Goal: Task Accomplishment & Management: Manage account settings

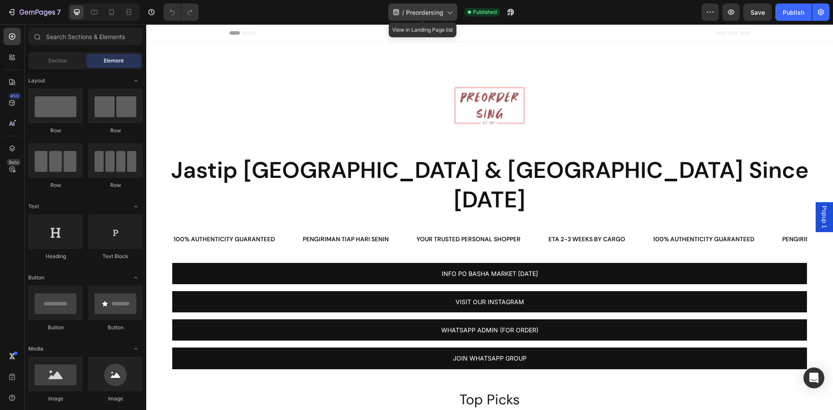
click at [448, 12] on icon at bounding box center [449, 13] width 5 height 3
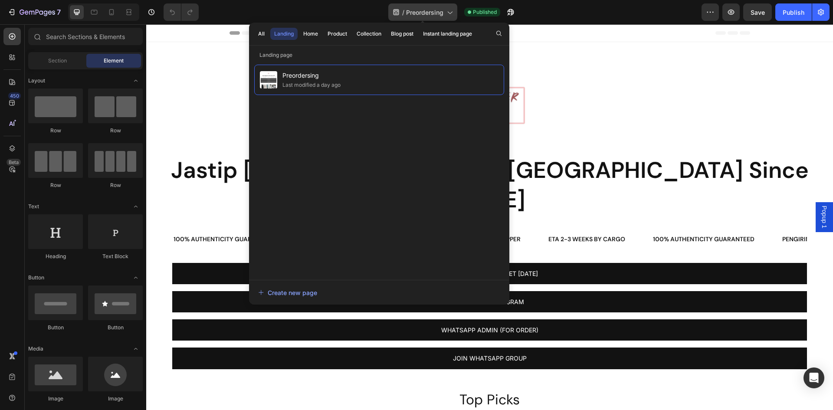
click at [448, 12] on icon at bounding box center [449, 13] width 5 height 3
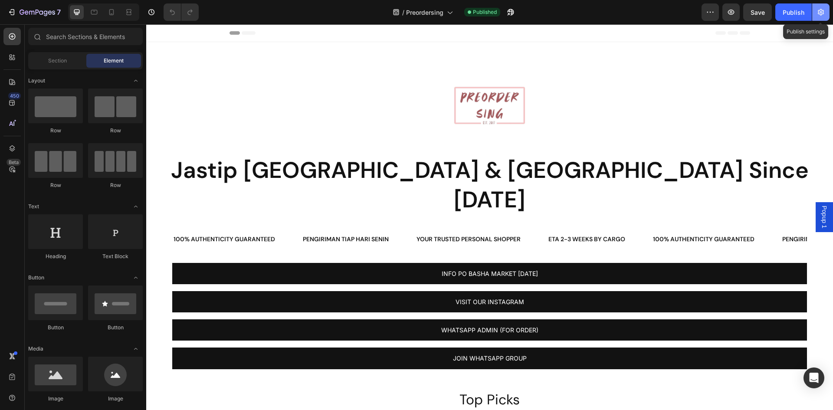
click at [819, 8] on icon "button" at bounding box center [820, 12] width 9 height 9
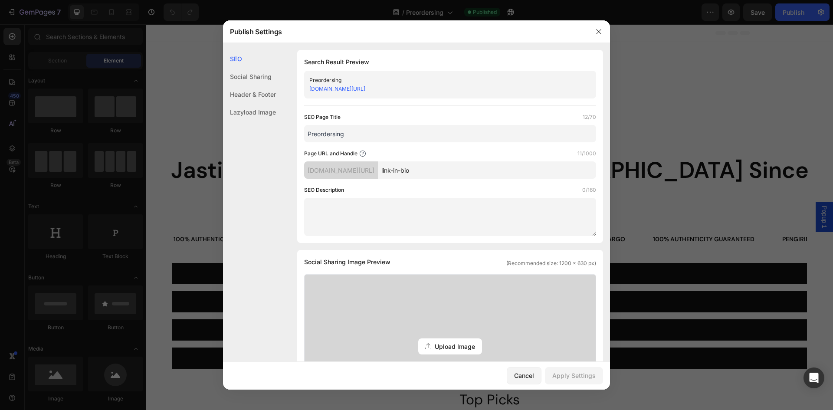
click at [429, 89] on div "[DOMAIN_NAME][URL]" at bounding box center [442, 89] width 267 height 9
click at [364, 88] on link "[DOMAIN_NAME][URL]" at bounding box center [337, 88] width 56 height 7
drag, startPoint x: 471, startPoint y: 173, endPoint x: 403, endPoint y: 172, distance: 68.1
click at [403, 172] on div "[DOMAIN_NAME][URL] link-in-bio" at bounding box center [450, 169] width 292 height 17
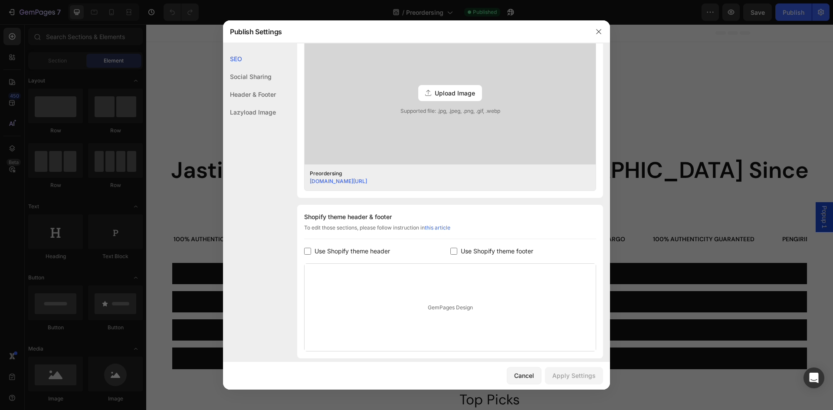
scroll to position [314, 0]
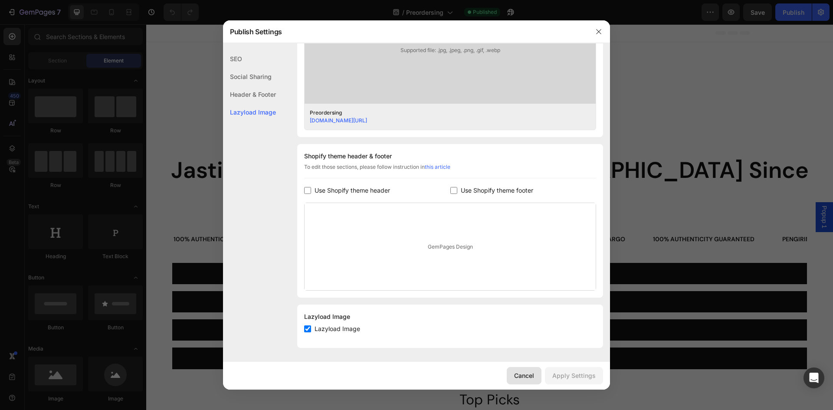
drag, startPoint x: 520, startPoint y: 375, endPoint x: 373, endPoint y: 351, distance: 148.2
click at [520, 375] on div "Cancel" at bounding box center [524, 375] width 20 height 9
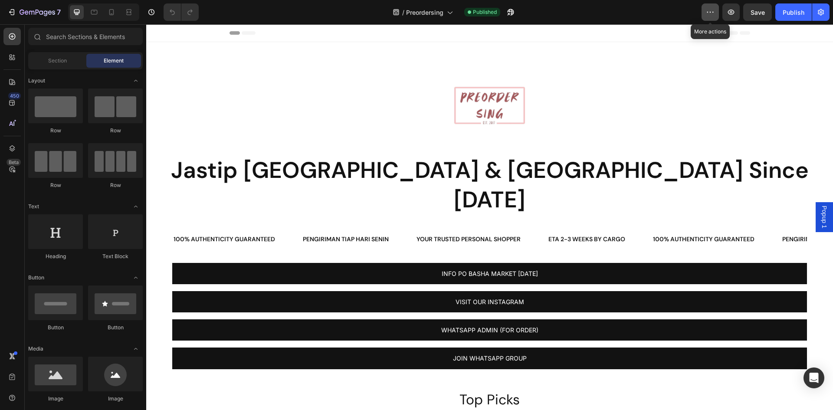
click at [711, 13] on icon "button" at bounding box center [710, 12] width 9 height 9
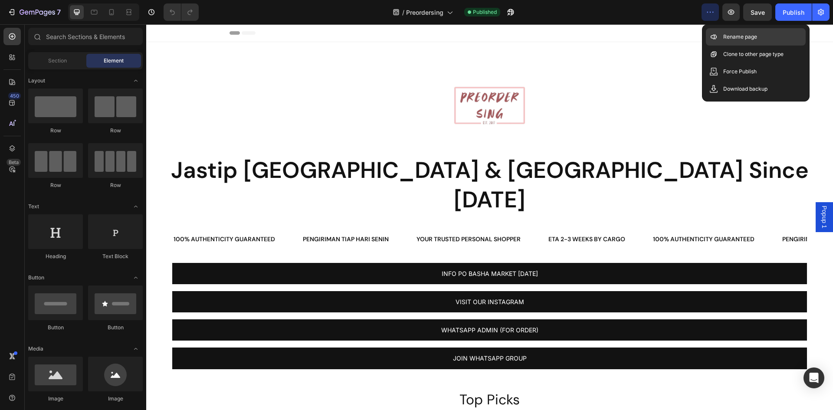
click at [723, 35] on p "Rename page" at bounding box center [740, 37] width 34 height 9
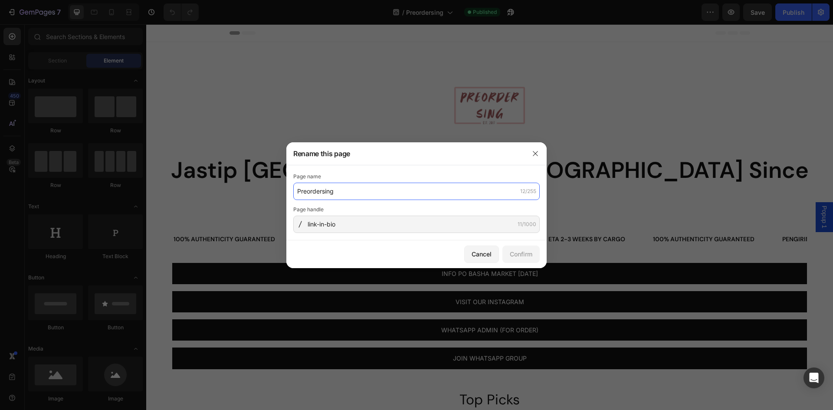
click at [354, 194] on input "Preordersing" at bounding box center [416, 191] width 246 height 17
click at [305, 224] on div at bounding box center [300, 224] width 14 height 7
click at [364, 194] on input "Preordersing" at bounding box center [416, 191] width 246 height 17
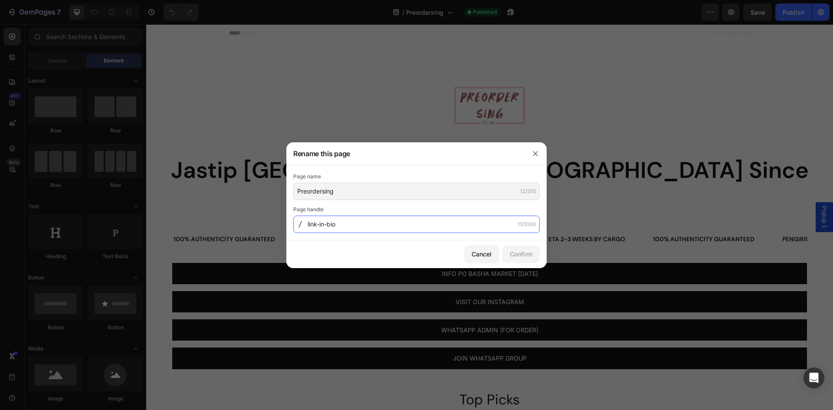
click at [353, 228] on input "link-in-bio" at bounding box center [416, 224] width 246 height 17
type input "i"
click at [320, 226] on input "all--link" at bounding box center [416, 224] width 246 height 17
type input "all--link"
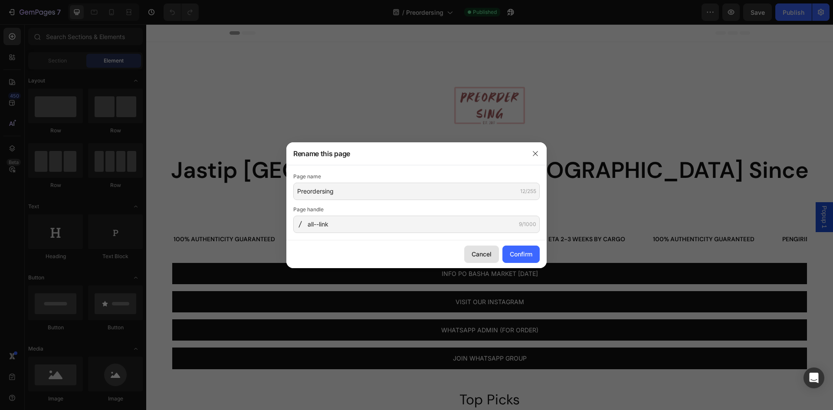
click at [475, 252] on div "Cancel" at bounding box center [481, 253] width 20 height 9
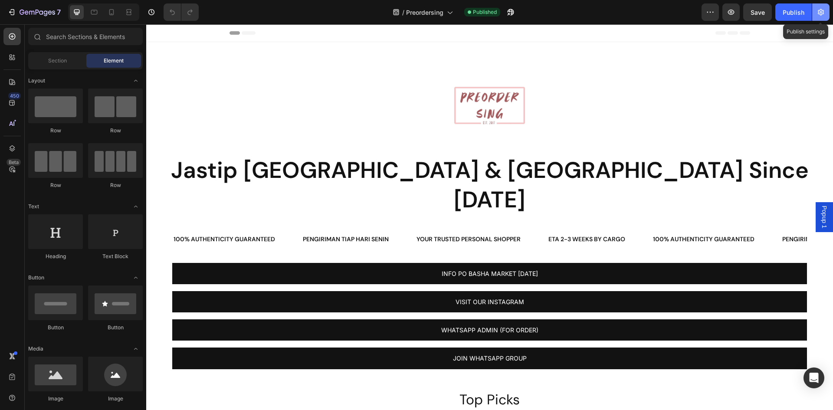
click at [821, 13] on icon "button" at bounding box center [820, 12] width 9 height 9
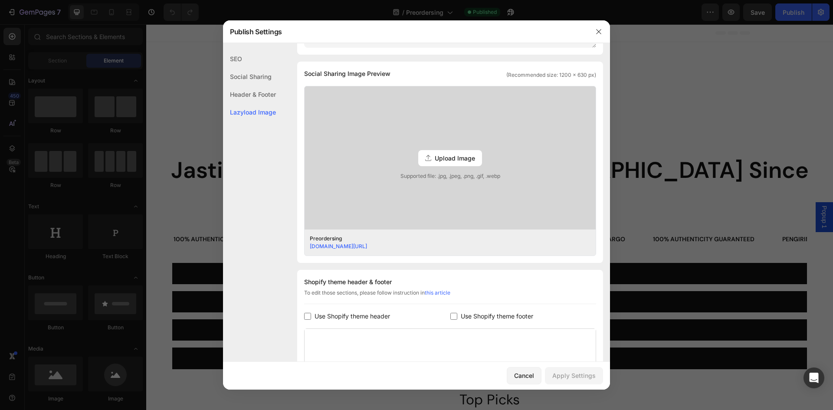
scroll to position [0, 0]
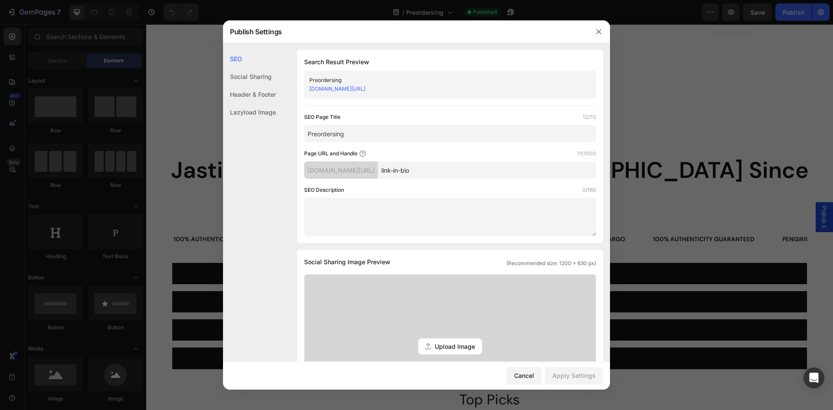
click at [263, 85] on div "Social Sharing" at bounding box center [249, 94] width 53 height 18
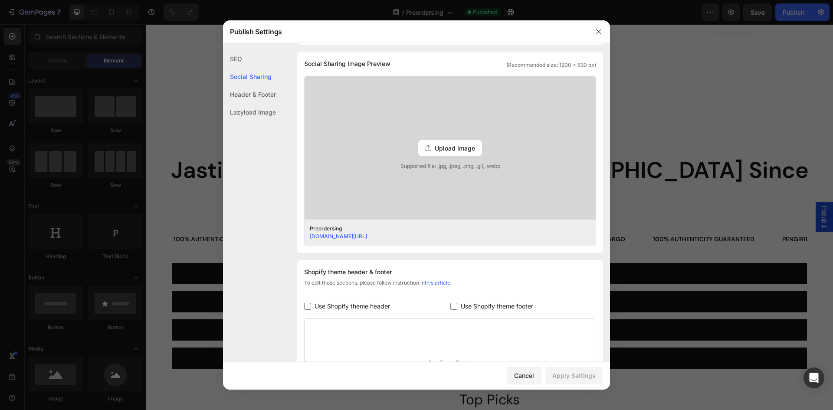
click at [258, 103] on div "Header & Footer" at bounding box center [249, 112] width 53 height 18
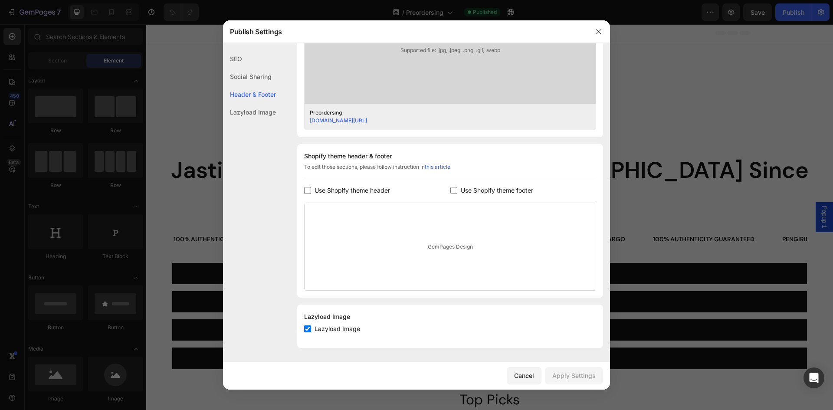
click at [237, 68] on div "SEO" at bounding box center [249, 77] width 53 height 18
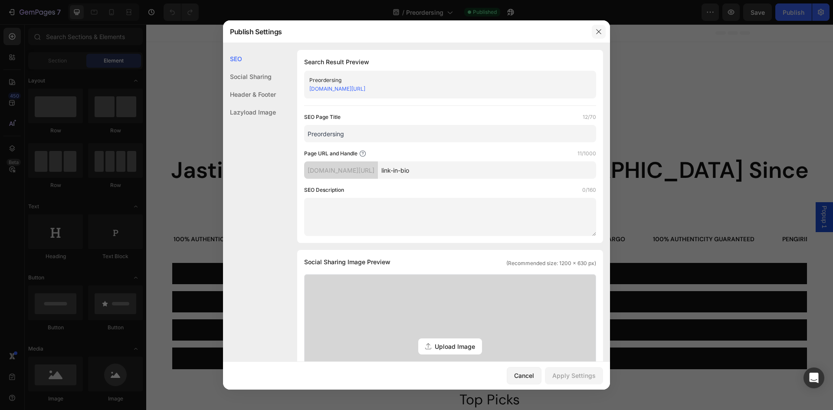
click at [600, 36] on button "button" at bounding box center [599, 32] width 14 height 14
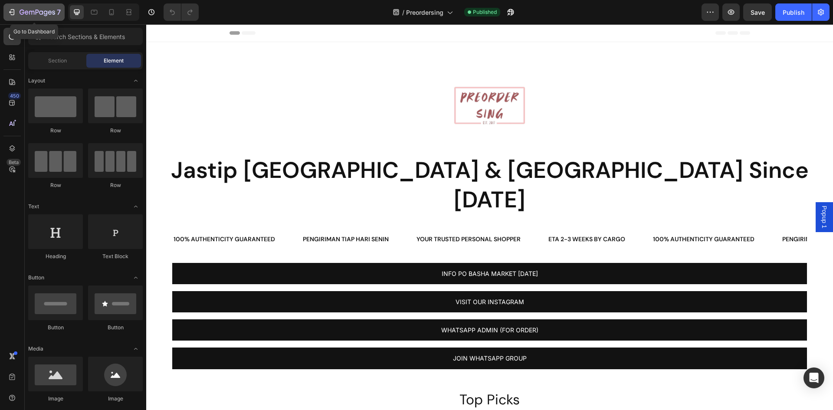
click at [11, 13] on icon "button" at bounding box center [11, 12] width 9 height 9
